Goal: Transaction & Acquisition: Book appointment/travel/reservation

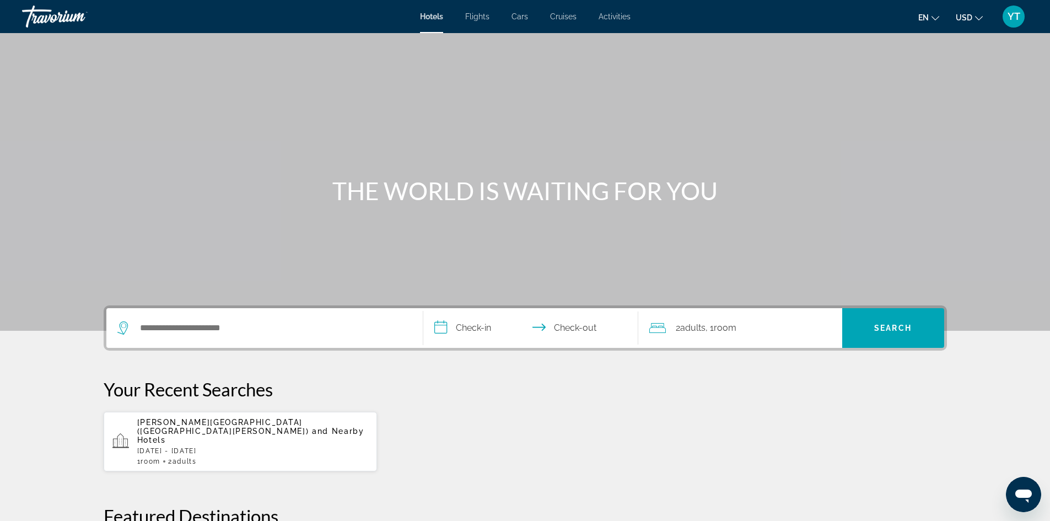
click at [975, 17] on icon "Change currency" at bounding box center [979, 18] width 8 height 4
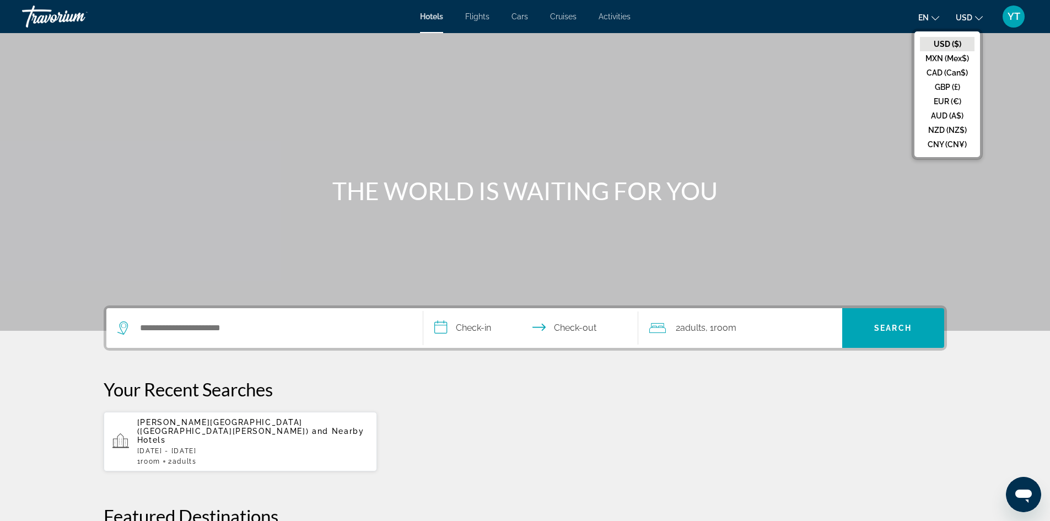
click at [975, 17] on icon "Change currency" at bounding box center [979, 18] width 8 height 4
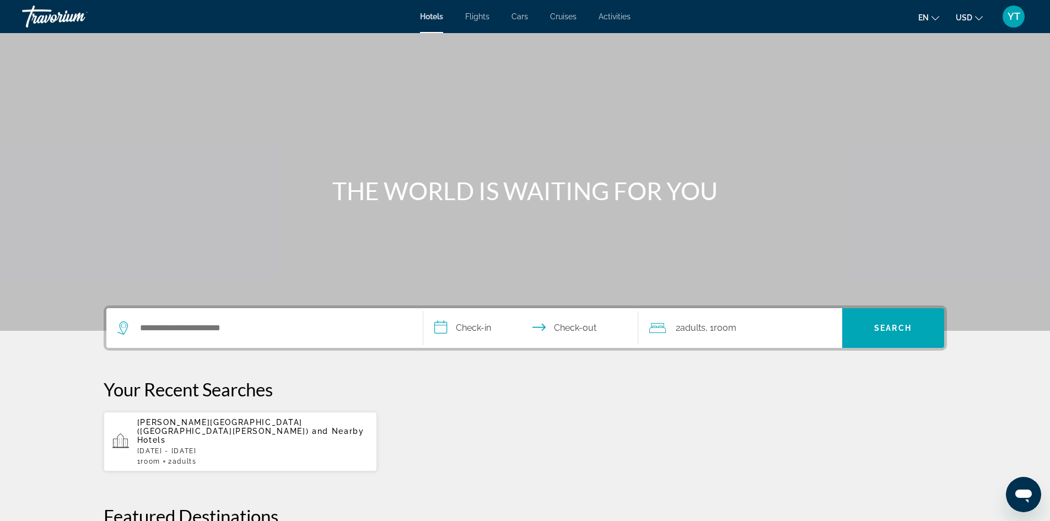
click at [932, 18] on icon "Change language" at bounding box center [935, 18] width 8 height 8
click at [1010, 17] on span "YT" at bounding box center [1013, 16] width 13 height 11
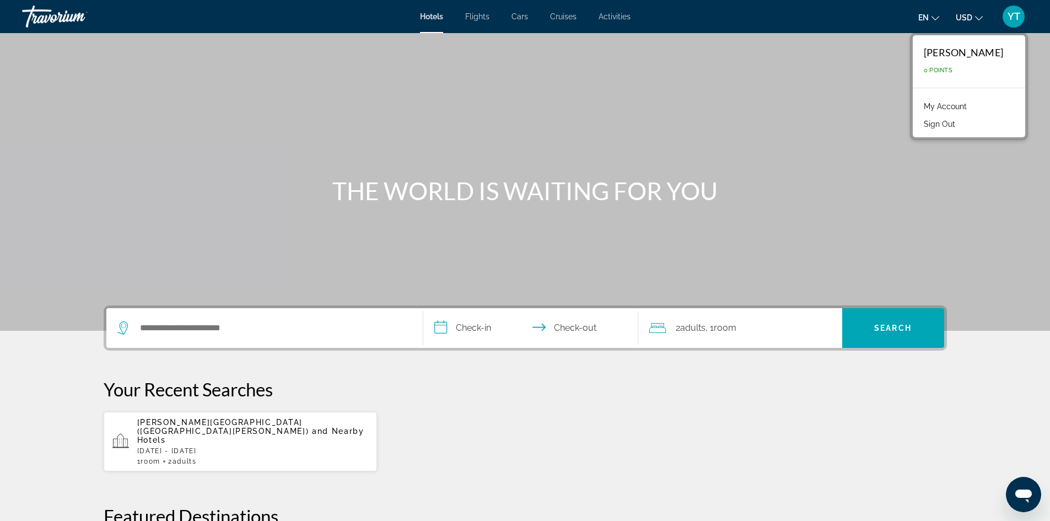
click at [819, 125] on div "Main content" at bounding box center [525, 165] width 1050 height 331
